Goal: Transaction & Acquisition: Purchase product/service

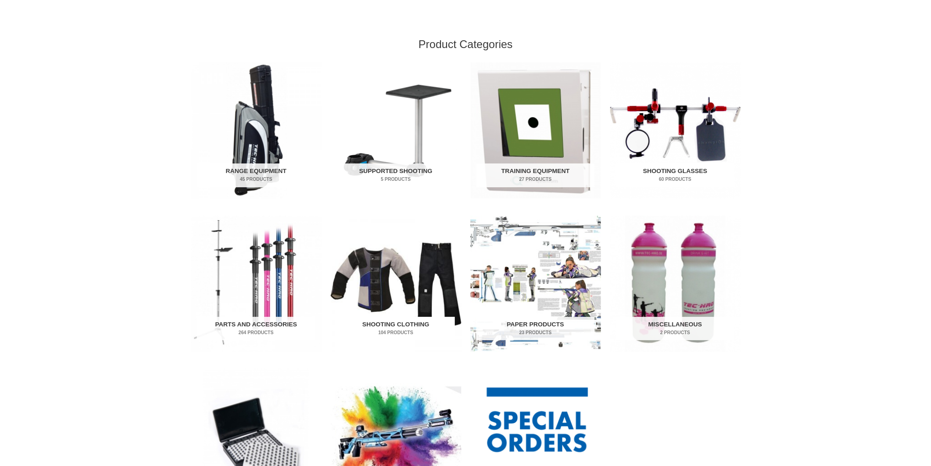
scroll to position [275, 0]
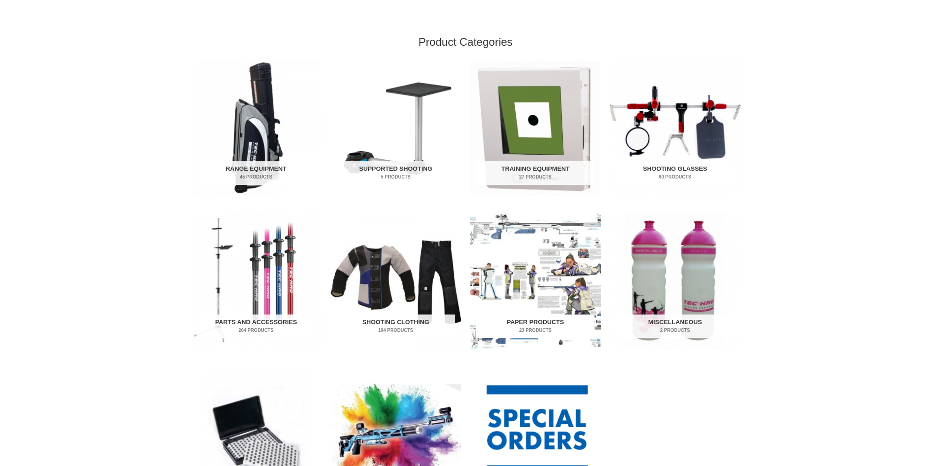
click at [546, 293] on img "Visit product category Paper Products" at bounding box center [535, 281] width 130 height 136
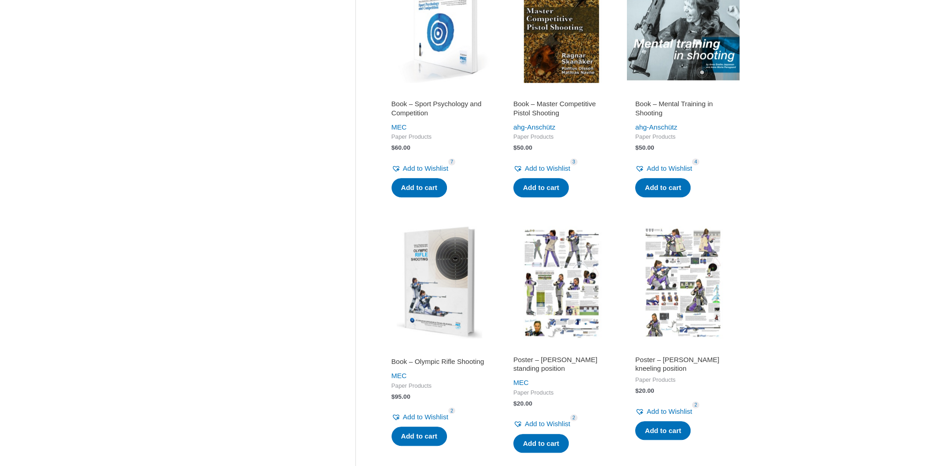
scroll to position [778, 0]
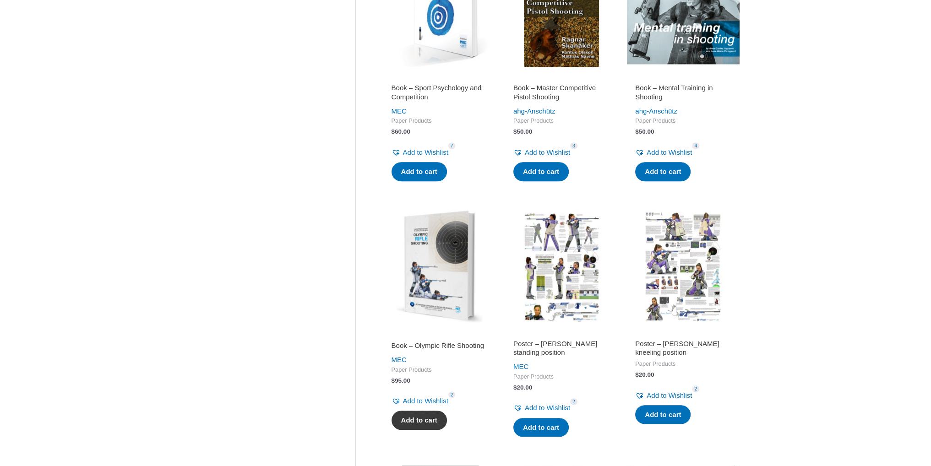
click at [436, 427] on link "Add to cart" at bounding box center [418, 420] width 55 height 19
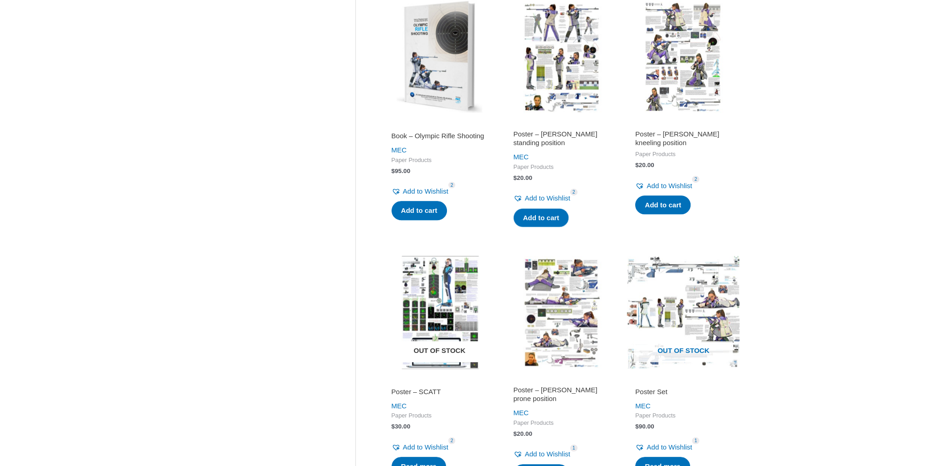
scroll to position [1007, 0]
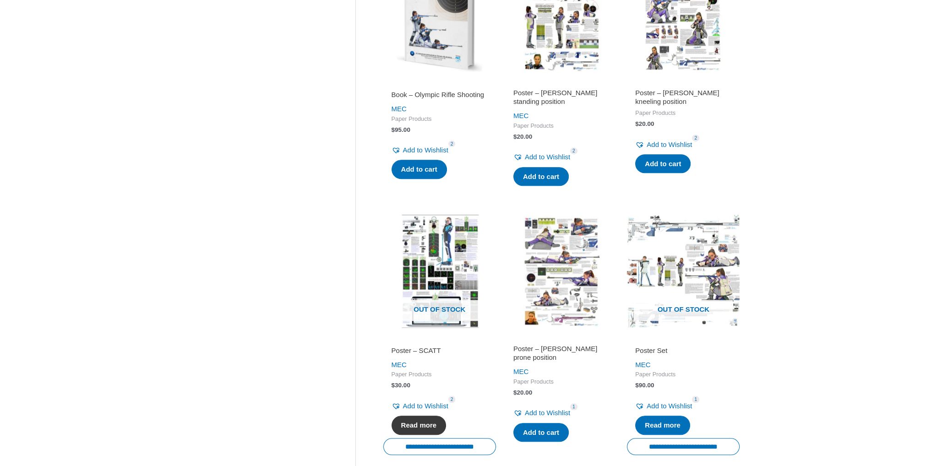
click at [422, 426] on link "Read more" at bounding box center [418, 425] width 55 height 19
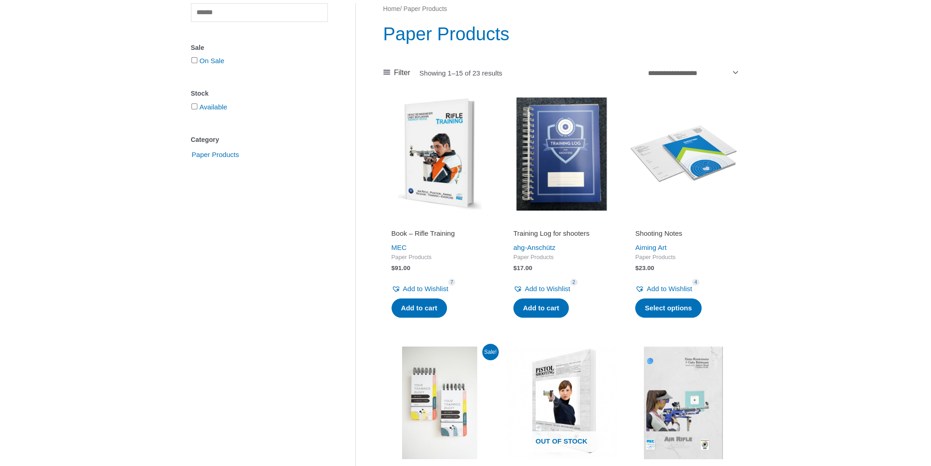
scroll to position [0, 0]
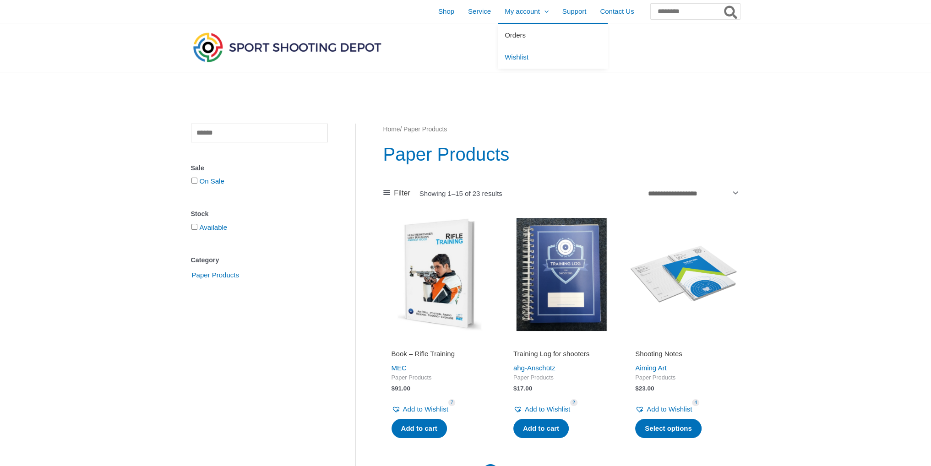
click at [504, 34] on span "Orders" at bounding box center [514, 35] width 21 height 8
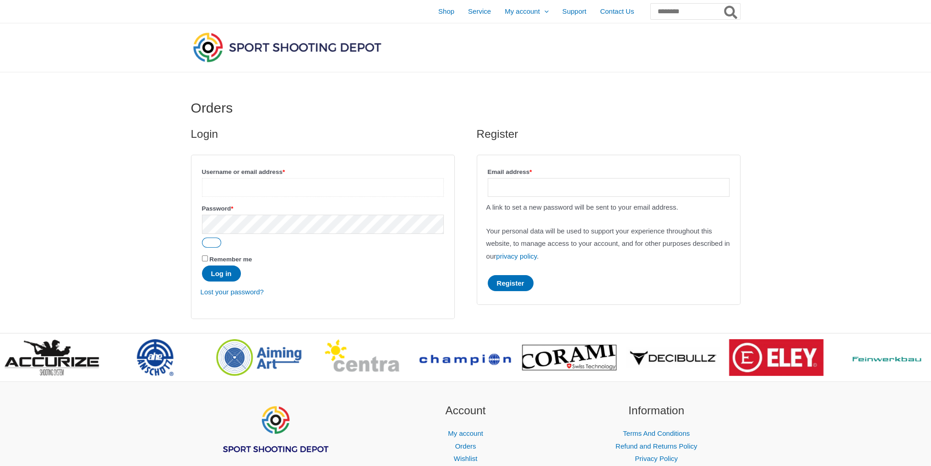
click at [250, 180] on input "Username or email address * Required" at bounding box center [323, 187] width 242 height 19
type input "**********"
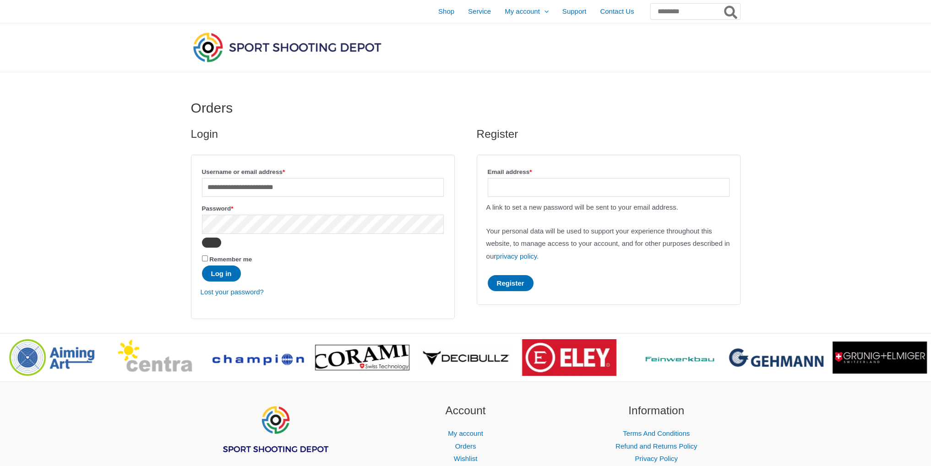
click at [211, 244] on button "Show password" at bounding box center [211, 243] width 19 height 10
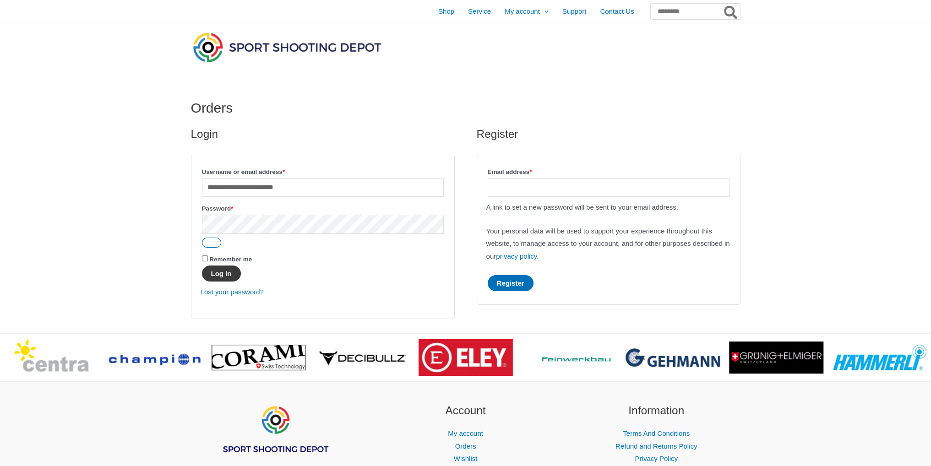
click at [229, 272] on button "Log in" at bounding box center [221, 274] width 39 height 16
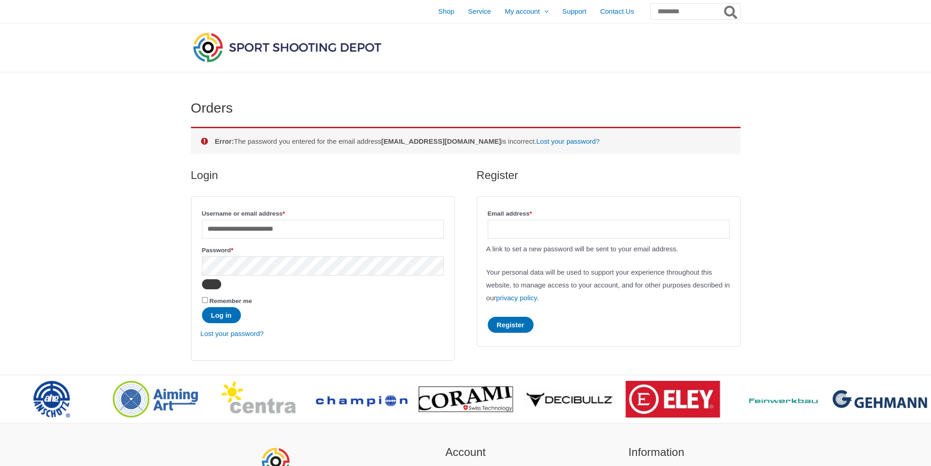
click at [211, 284] on button "Show password" at bounding box center [211, 284] width 19 height 10
click at [225, 315] on button "Log in" at bounding box center [221, 315] width 39 height 16
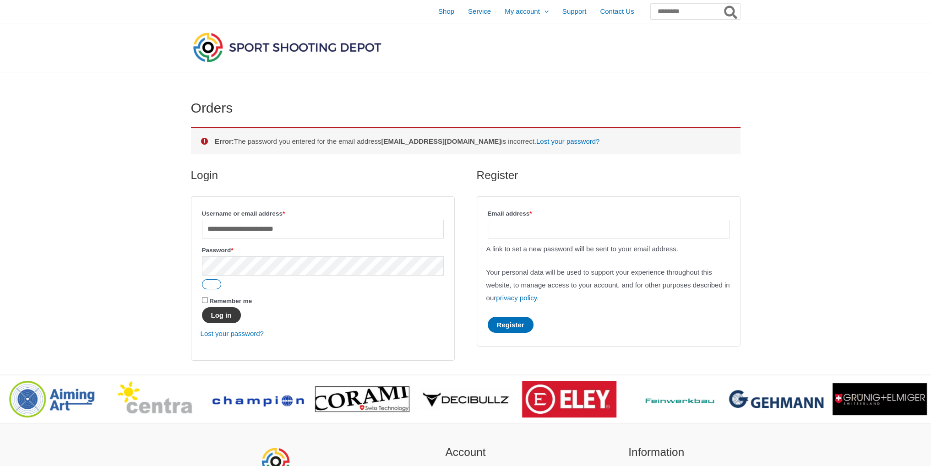
click at [224, 315] on button "Log in" at bounding box center [221, 315] width 39 height 16
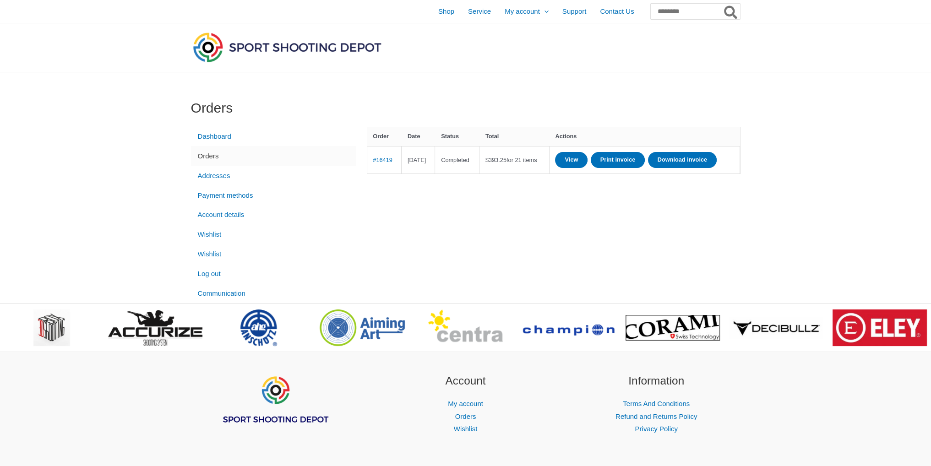
click at [441, 234] on div "Dashboard Orders Addresses Payment methods Account details Wishlist Wishlist Lo…" at bounding box center [465, 215] width 549 height 177
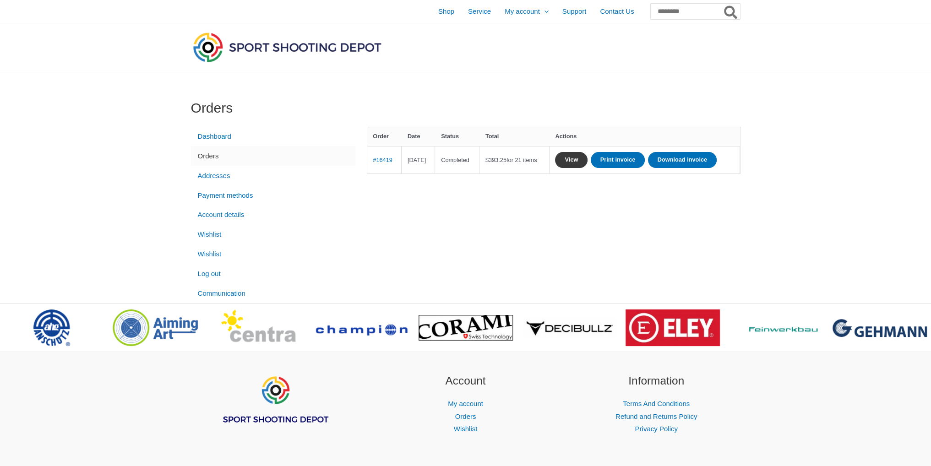
click at [586, 158] on link "View" at bounding box center [571, 160] width 33 height 16
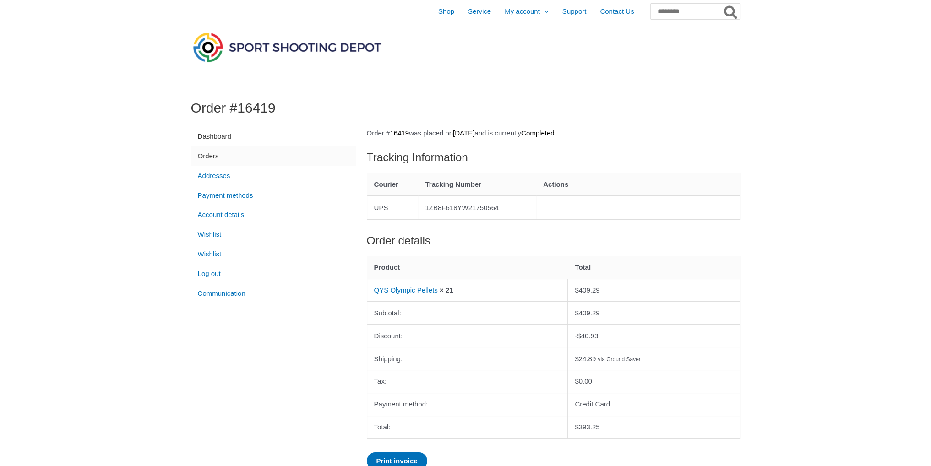
click at [220, 136] on link "Dashboard" at bounding box center [273, 137] width 165 height 20
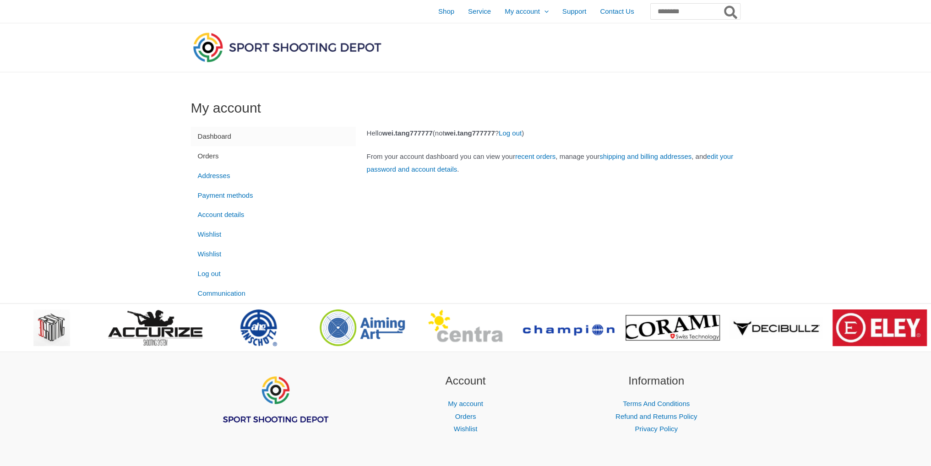
click at [216, 156] on link "Orders" at bounding box center [273, 156] width 165 height 20
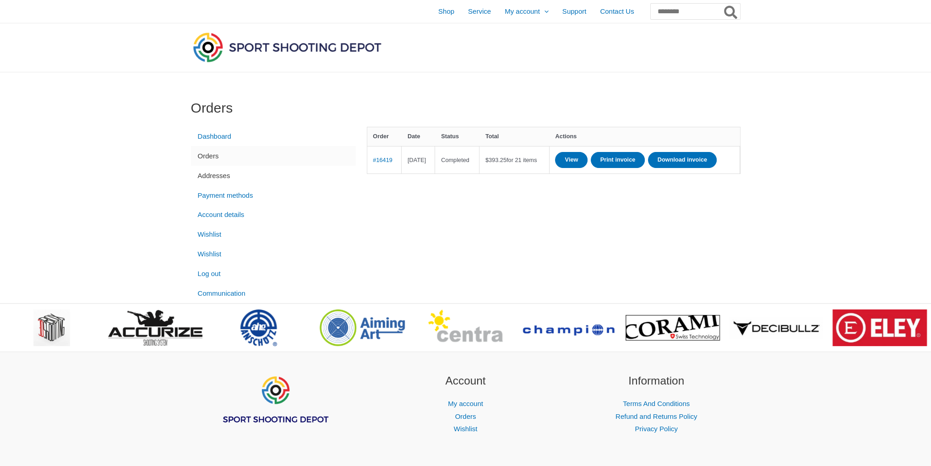
click at [216, 178] on link "Addresses" at bounding box center [273, 176] width 165 height 20
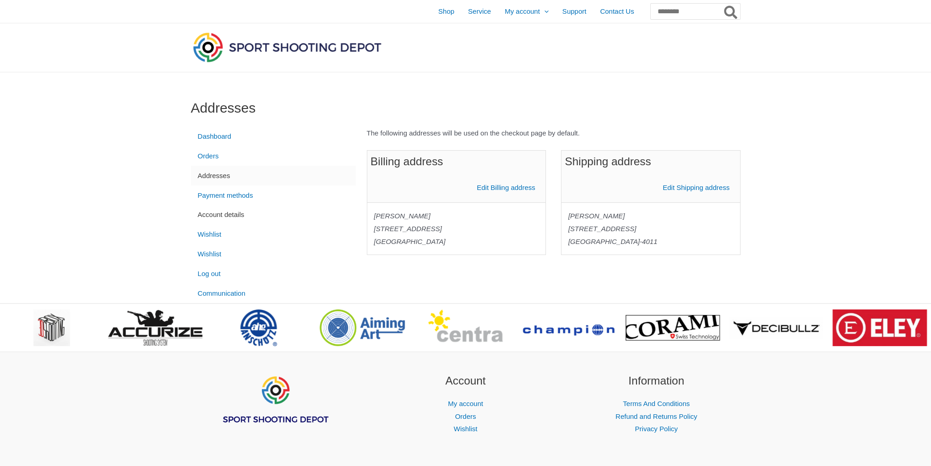
click at [235, 213] on link "Account details" at bounding box center [273, 215] width 165 height 20
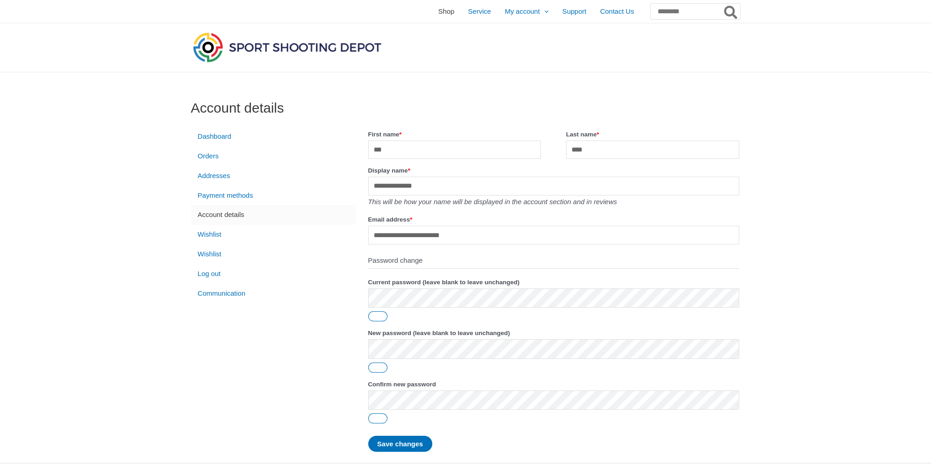
click at [438, 13] on span "Shop" at bounding box center [446, 11] width 16 height 23
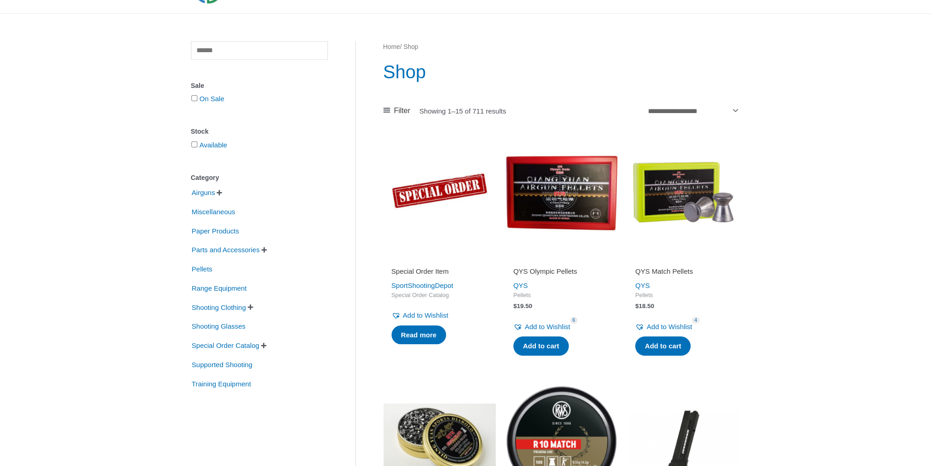
scroll to position [46, 0]
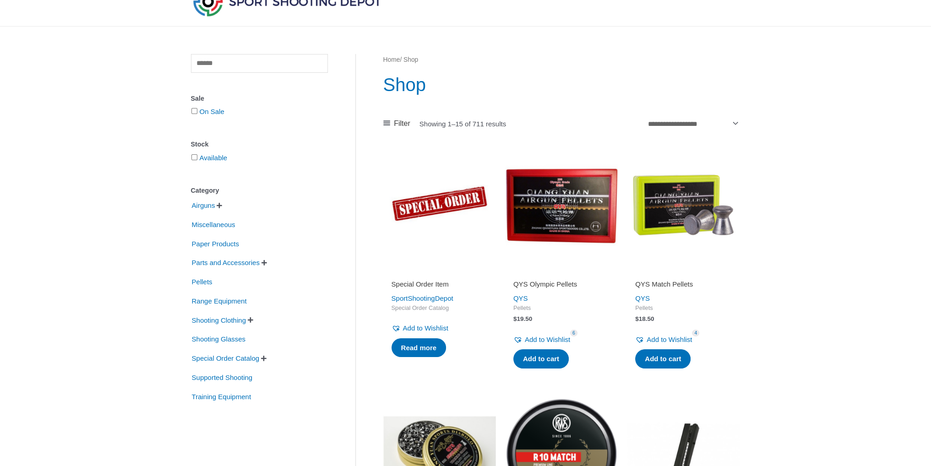
click at [228, 210] on li "Airguns   Air Pistols Air Rifles" at bounding box center [259, 205] width 137 height 17
click at [219, 204] on span "" at bounding box center [219, 205] width 5 height 6
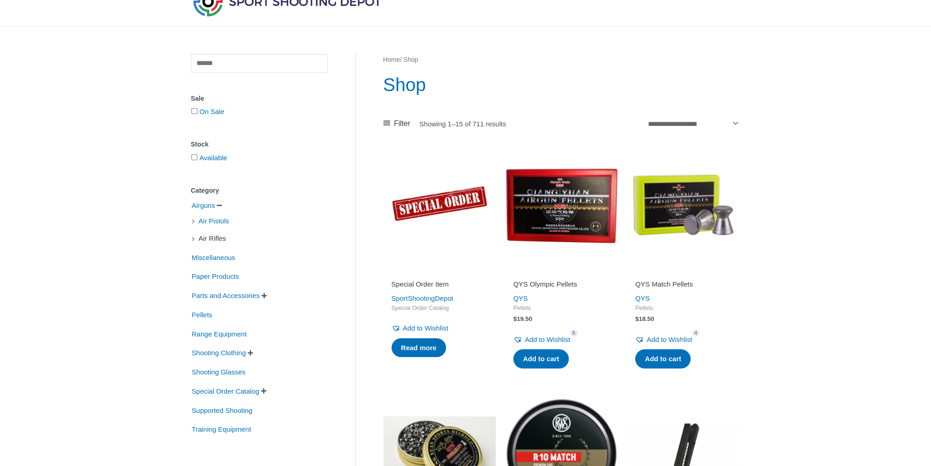
click at [209, 239] on span "Air Rifles" at bounding box center [212, 239] width 29 height 16
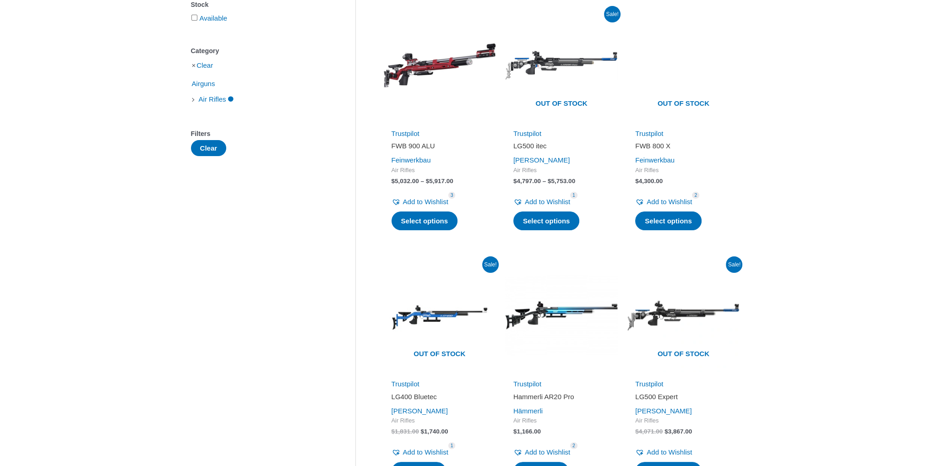
scroll to position [137, 0]
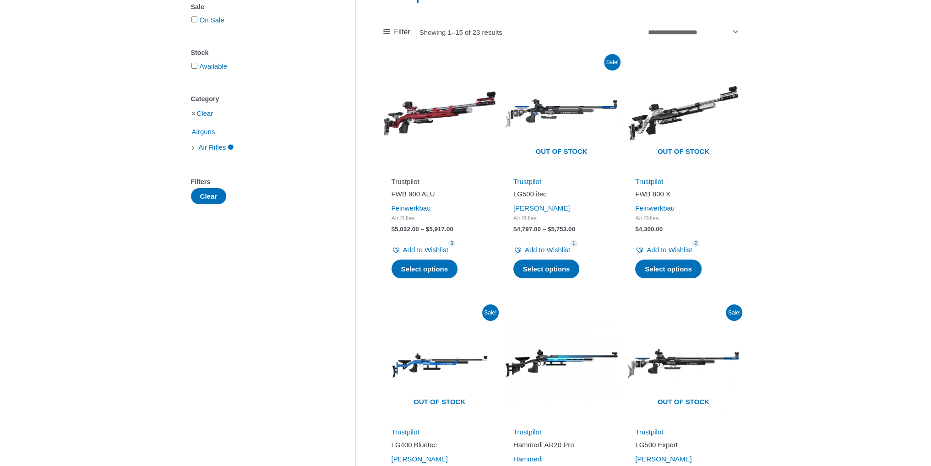
click at [411, 182] on link "Trustpilot" at bounding box center [405, 182] width 28 height 8
click at [411, 207] on link "Feinwerkbau" at bounding box center [410, 208] width 39 height 8
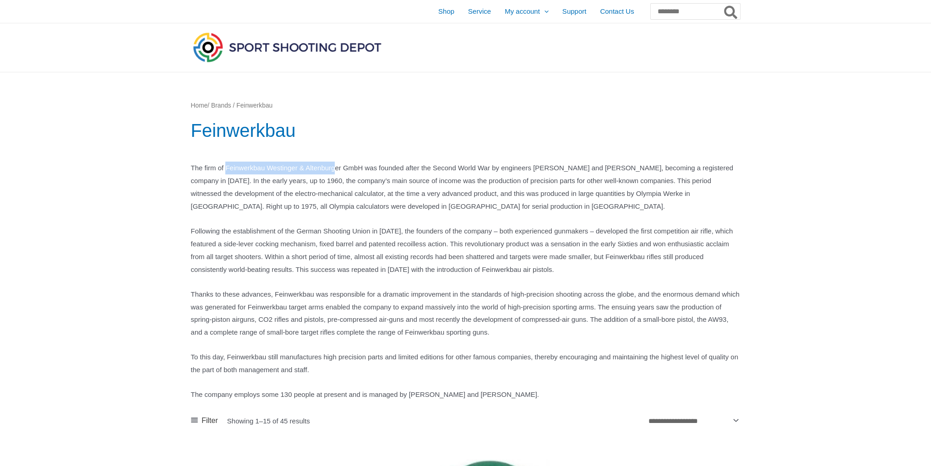
drag, startPoint x: 231, startPoint y: 168, endPoint x: 352, endPoint y: 167, distance: 121.3
click at [352, 167] on p "The firm of Feinwerkbau Westinger & Altenburger GmbH was founded after the Seco…" at bounding box center [465, 187] width 549 height 51
click at [331, 226] on div "The firm of Feinwerkbau Westinger & Altenburger GmbH was founded after the Seco…" at bounding box center [465, 281] width 549 height 239
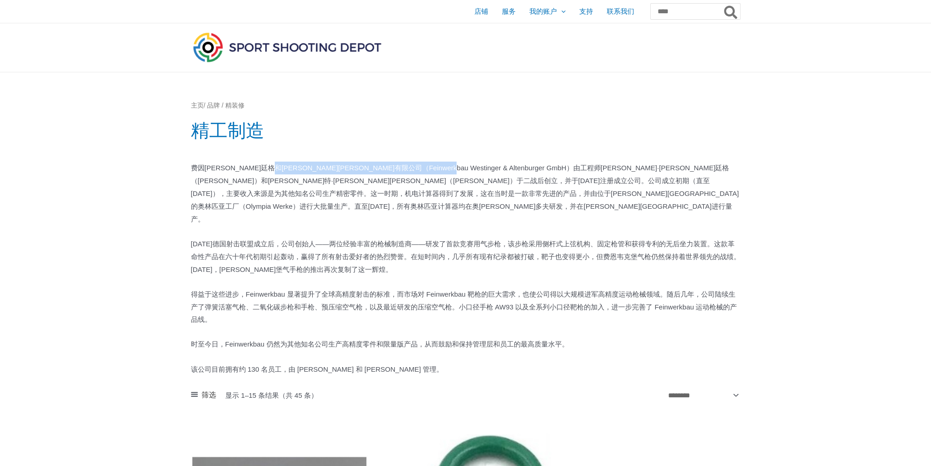
drag, startPoint x: 306, startPoint y: 165, endPoint x: 461, endPoint y: 165, distance: 155.2
click at [461, 165] on font "费因[PERSON_NAME]廷格和[PERSON_NAME][PERSON_NAME]有限公司（Feinwerkbau Westinger & Altenb…" at bounding box center [465, 193] width 548 height 59
copy font "Feinwerkbau Westinger & Altenburger GmbH"
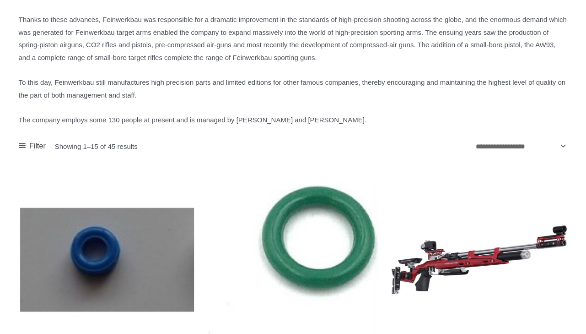
scroll to position [412, 0]
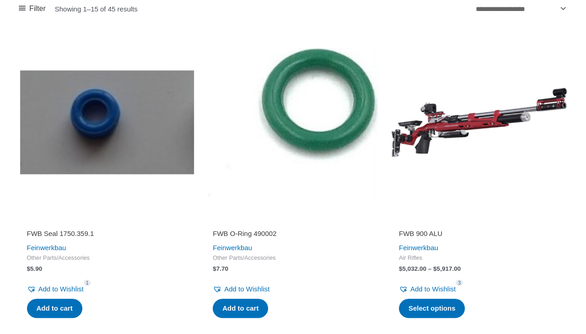
click at [414, 211] on img at bounding box center [479, 121] width 177 height 177
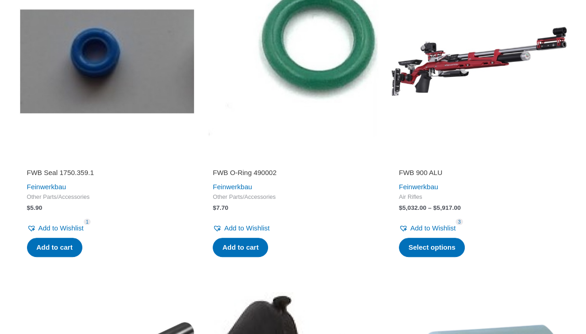
scroll to position [504, 0]
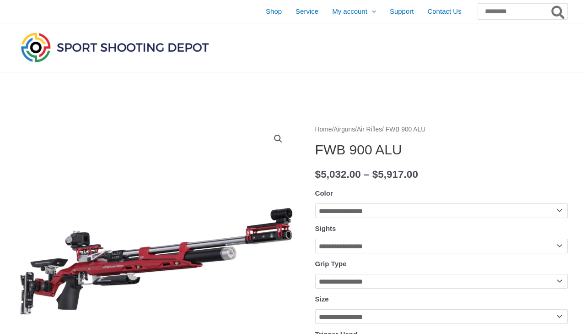
drag, startPoint x: 310, startPoint y: 152, endPoint x: 493, endPoint y: 144, distance: 183.7
click at [537, 141] on h1 "FWB 900 ALU" at bounding box center [441, 149] width 253 height 16
drag, startPoint x: 407, startPoint y: 152, endPoint x: 320, endPoint y: 147, distance: 88.0
click at [317, 145] on h1 "FWB 900 ALU" at bounding box center [441, 149] width 253 height 16
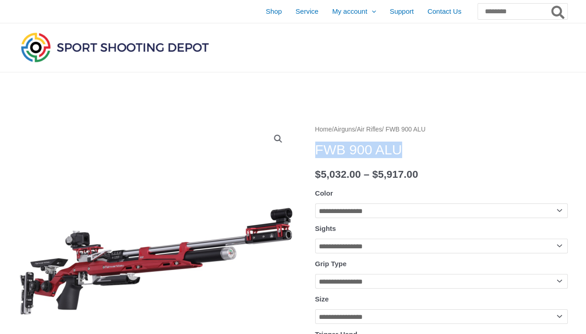
copy h1 "FWB 900 ALU"
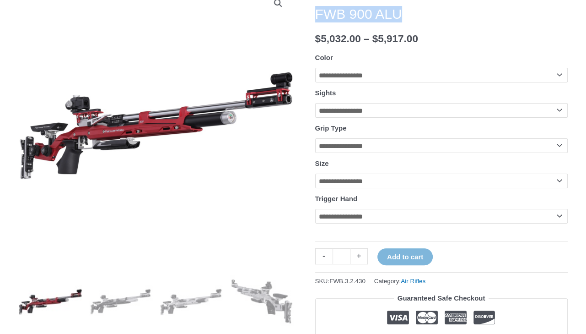
scroll to position [137, 0]
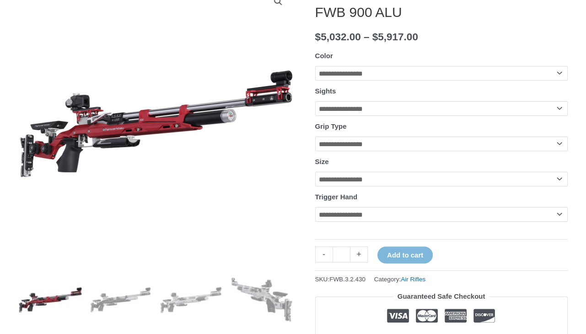
click at [565, 109] on select "**********" at bounding box center [441, 108] width 253 height 15
click at [562, 107] on select "**********" at bounding box center [441, 108] width 253 height 15
click at [543, 73] on select "**********" at bounding box center [441, 73] width 253 height 15
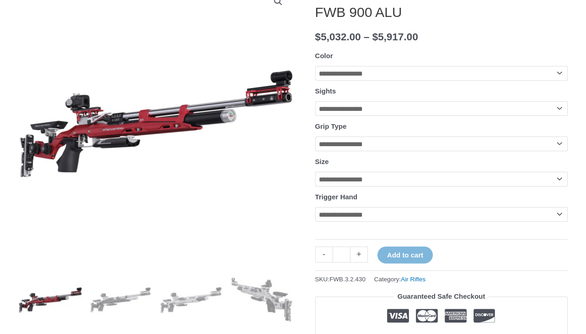
click at [543, 71] on select "**********" at bounding box center [441, 73] width 253 height 15
select select "**********"
click at [315, 66] on select "**********" at bounding box center [441, 73] width 253 height 15
click at [438, 108] on select "**********" at bounding box center [441, 108] width 253 height 15
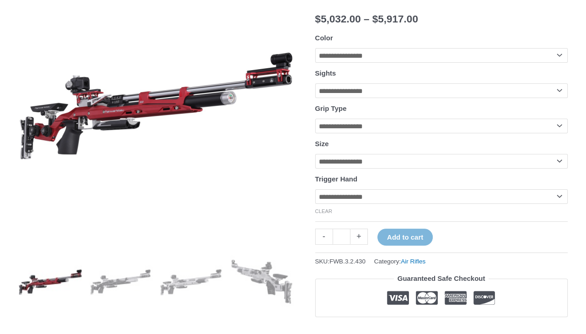
scroll to position [183, 0]
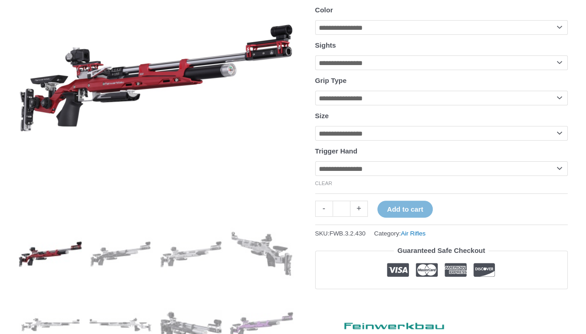
click at [531, 137] on select "**********" at bounding box center [441, 133] width 253 height 15
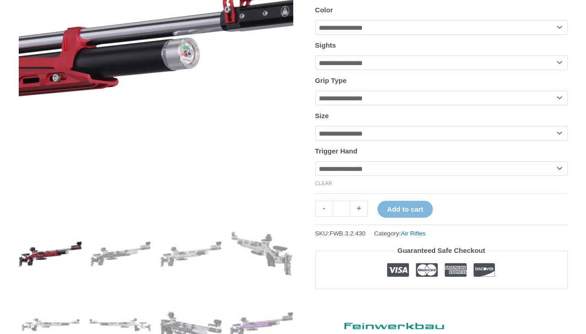
click at [255, 168] on img at bounding box center [6, 75] width 687 height 284
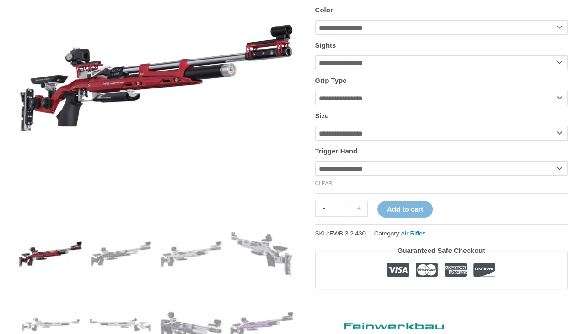
click at [558, 174] on select "**********" at bounding box center [441, 168] width 253 height 15
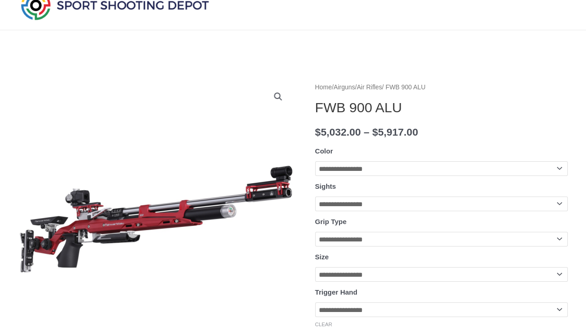
scroll to position [0, 0]
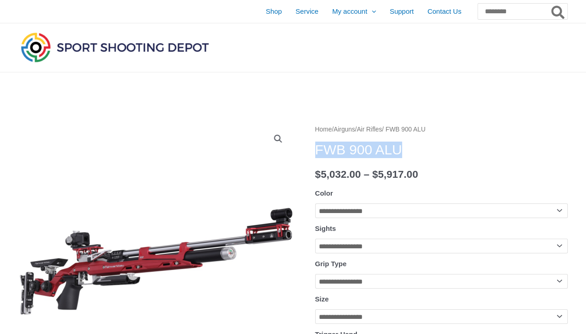
drag, startPoint x: 316, startPoint y: 151, endPoint x: 409, endPoint y: 157, distance: 93.6
click at [409, 157] on h1 "FWB 900 ALU" at bounding box center [441, 149] width 253 height 16
copy h1 "FWB 900 ALU"
